Goal: Navigation & Orientation: Find specific page/section

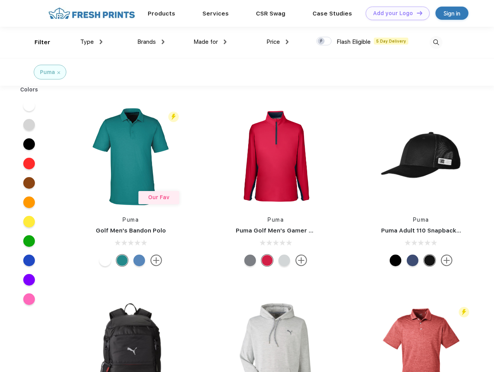
click at [395, 13] on link "Add your Logo Design Tool" at bounding box center [398, 14] width 64 height 14
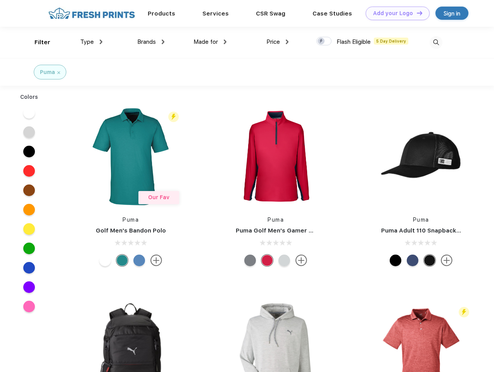
click at [0, 0] on div "Design Tool" at bounding box center [0, 0] width 0 height 0
click at [416, 13] on link "Add your Logo Design Tool" at bounding box center [398, 14] width 64 height 14
click at [37, 42] on div "Filter" at bounding box center [43, 42] width 16 height 9
click at [92, 42] on span "Type" at bounding box center [87, 41] width 14 height 7
click at [151, 42] on span "Brands" at bounding box center [146, 41] width 19 height 7
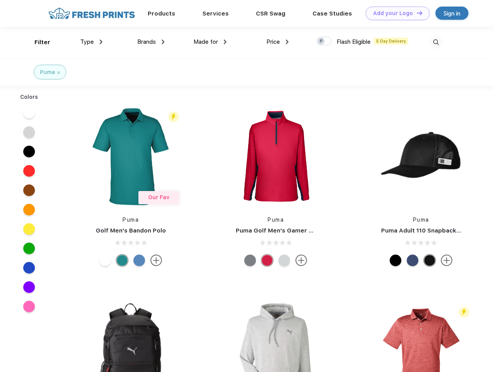
click at [210, 42] on span "Made for" at bounding box center [205, 41] width 24 height 7
click at [278, 42] on span "Price" at bounding box center [273, 41] width 14 height 7
click at [324, 41] on div at bounding box center [323, 41] width 15 height 9
click at [321, 41] on input "checkbox" at bounding box center [318, 38] width 5 height 5
click at [436, 42] on img at bounding box center [436, 42] width 13 height 13
